Goal: Information Seeking & Learning: Learn about a topic

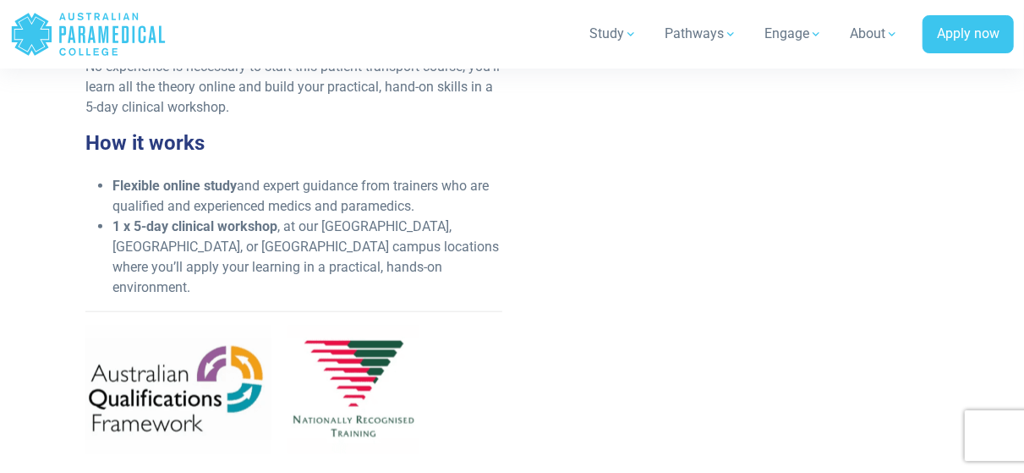
scroll to position [821, 0]
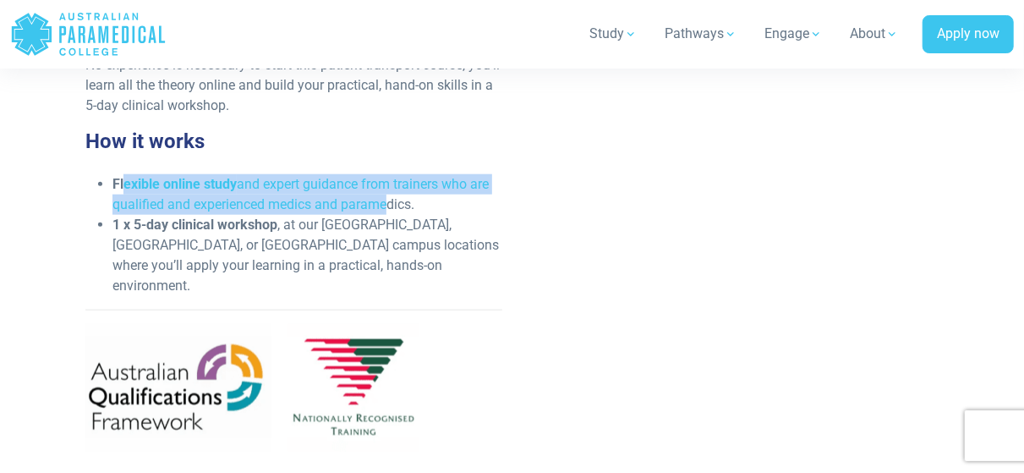
drag, startPoint x: 129, startPoint y: 179, endPoint x: 397, endPoint y: 200, distance: 268.9
click at [397, 200] on li "Flexible online study and expert guidance from trainers who are qualified and e…" at bounding box center [306, 194] width 389 height 41
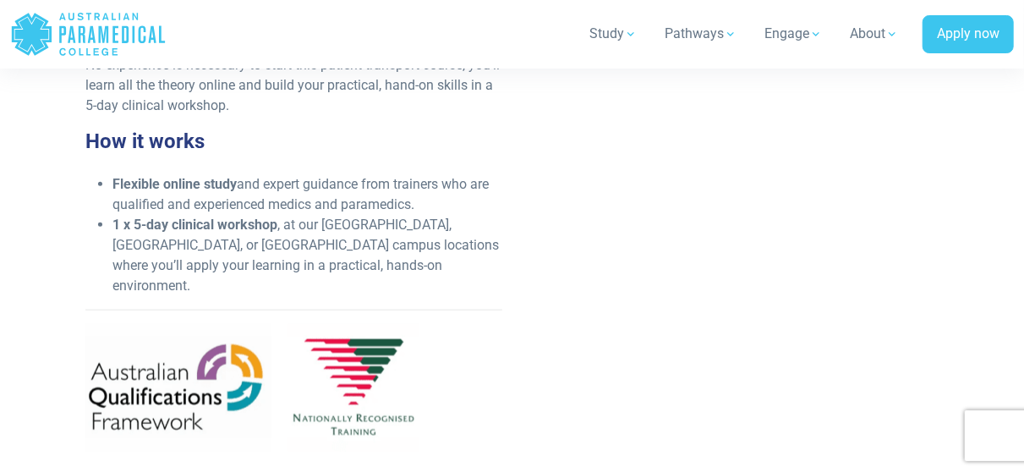
click at [466, 277] on div "What you’ll learn This nationally recognised qualification will qualify you to …" at bounding box center [293, 133] width 436 height 666
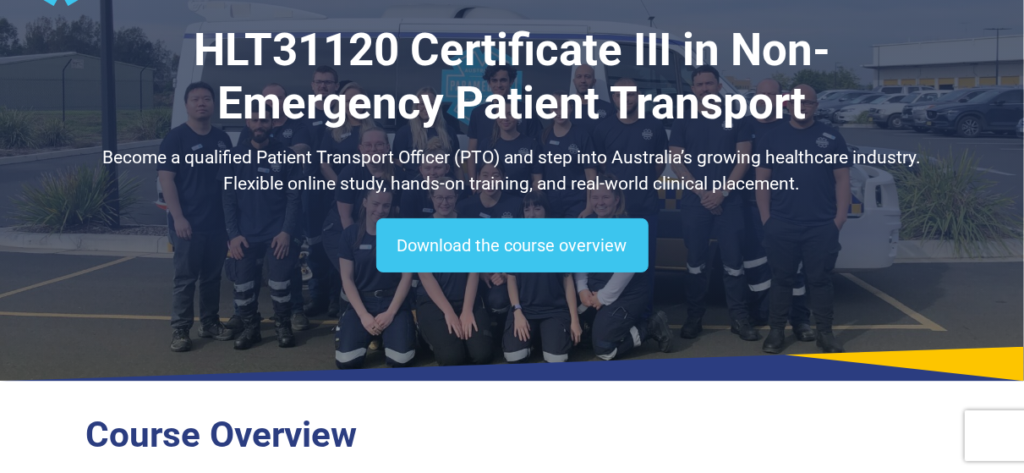
scroll to position [0, 0]
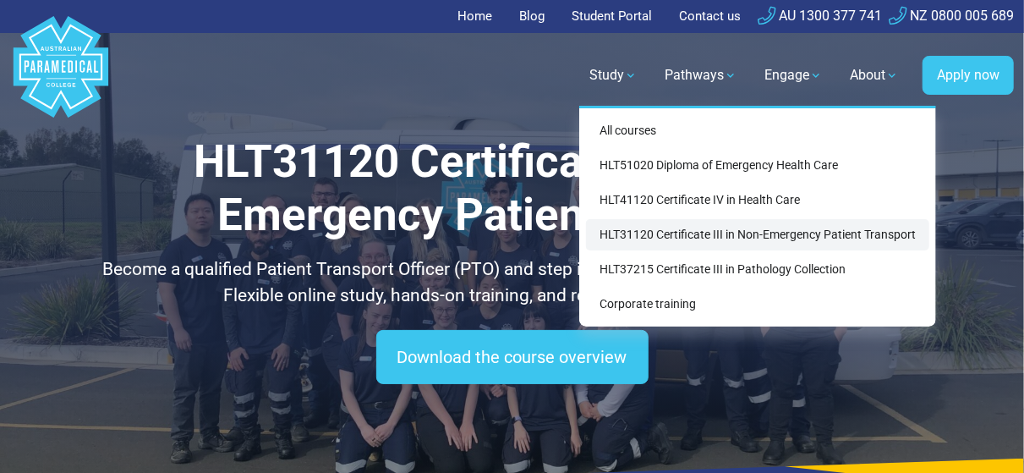
click at [689, 227] on link "HLT31120 Certificate III in Non-Emergency Patient Transport" at bounding box center [757, 234] width 343 height 31
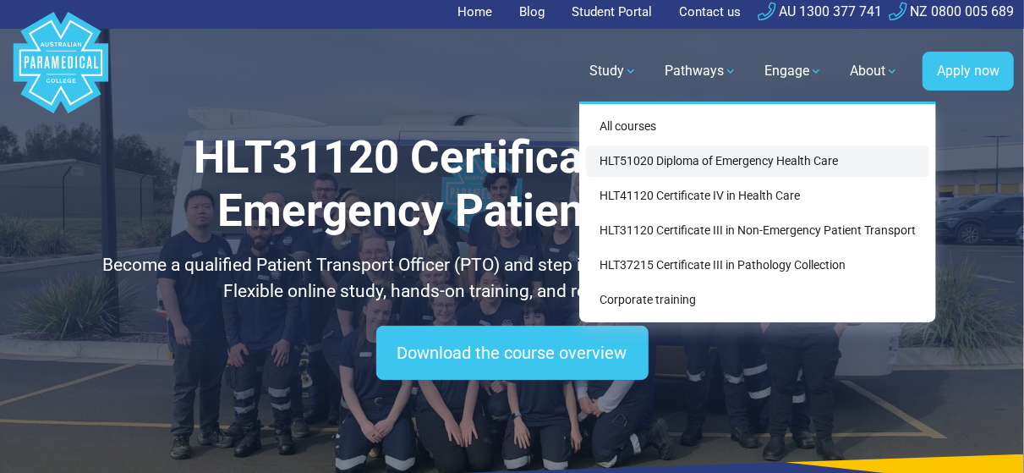
click at [653, 169] on link "HLT51020 Diploma of Emergency Health Care" at bounding box center [757, 160] width 343 height 31
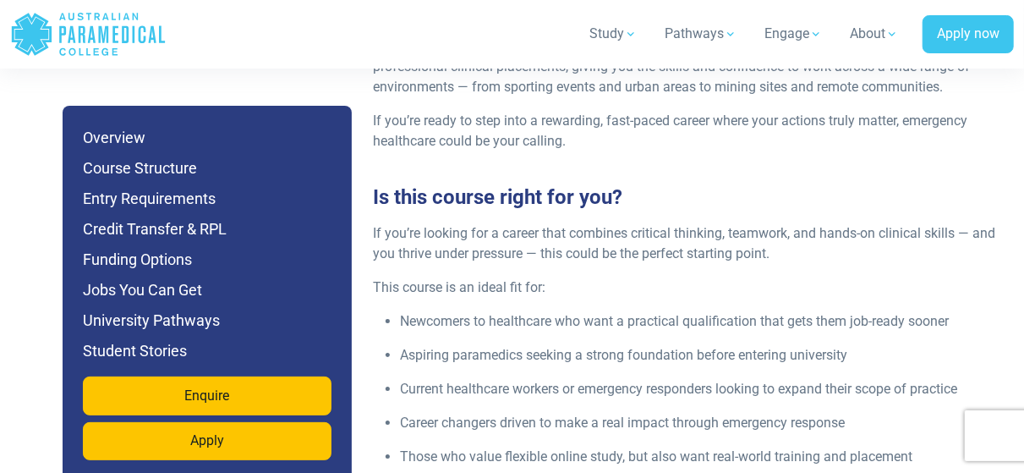
scroll to position [2394, 0]
